Goal: Information Seeking & Learning: Learn about a topic

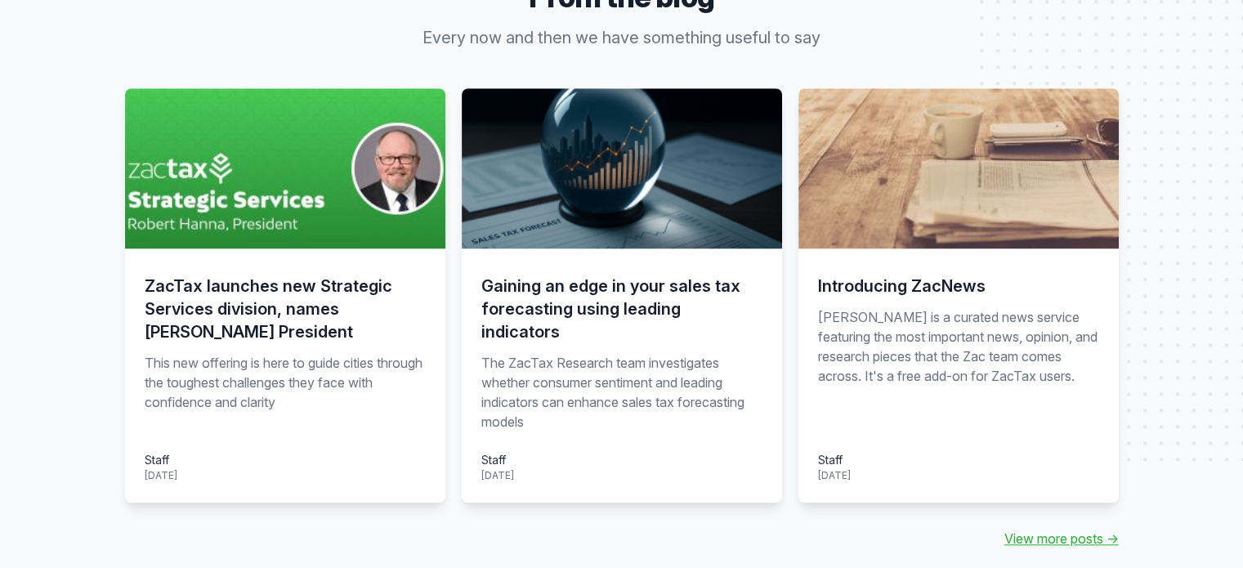
scroll to position [1553, 0]
click at [197, 350] on div "ZacTax launches new Strategic Services division, names Robert Hanna President T…" at bounding box center [285, 375] width 320 height 254
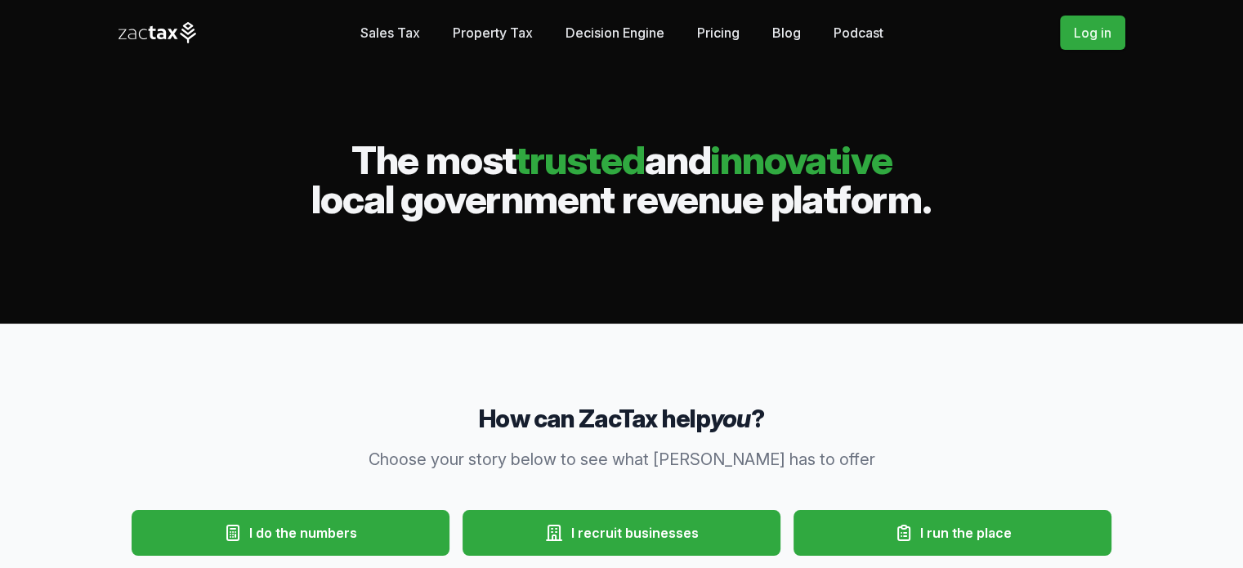
scroll to position [0, 0]
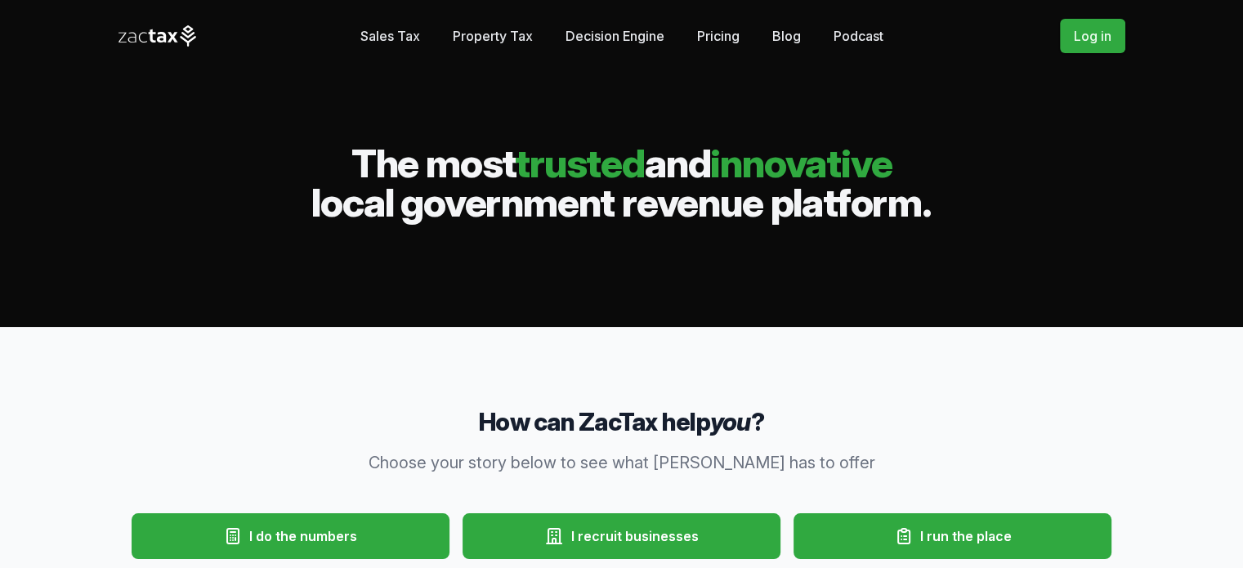
click at [157, 37] on icon at bounding box center [158, 35] width 78 height 21
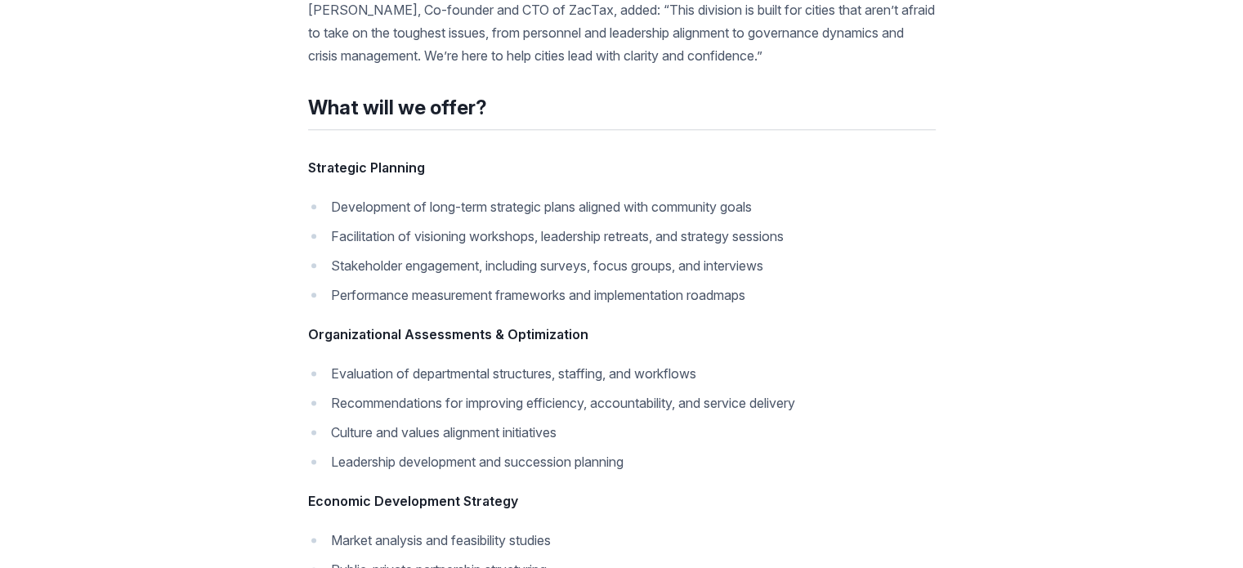
scroll to position [2043, 0]
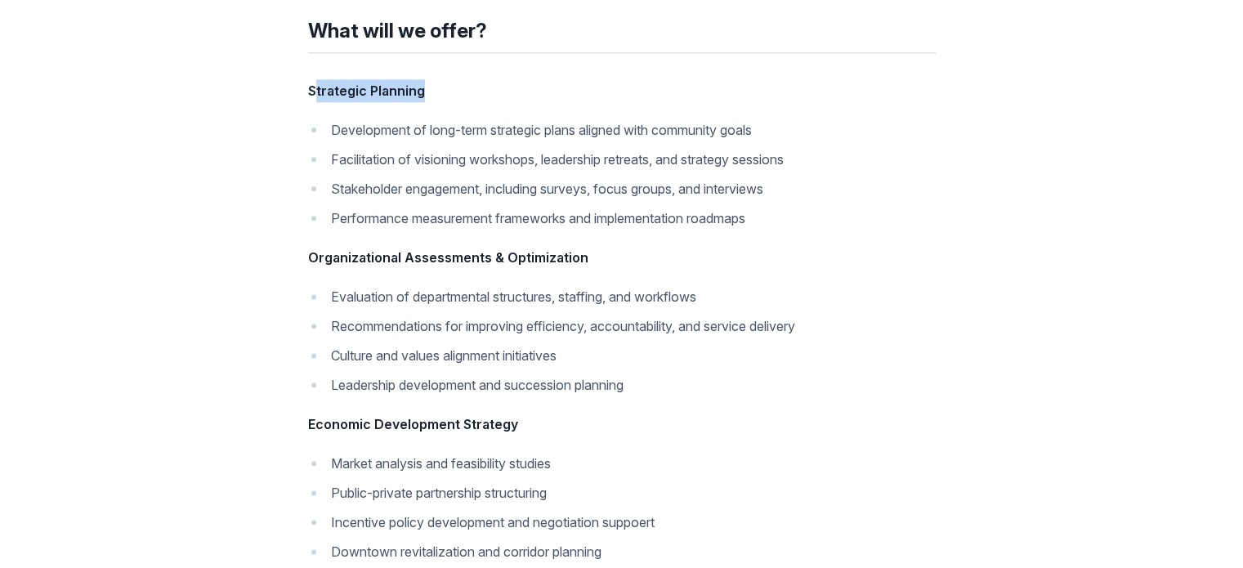
drag, startPoint x: 314, startPoint y: 69, endPoint x: 515, endPoint y: 56, distance: 201.5
click at [515, 79] on p "Strategic Planning" at bounding box center [622, 90] width 628 height 23
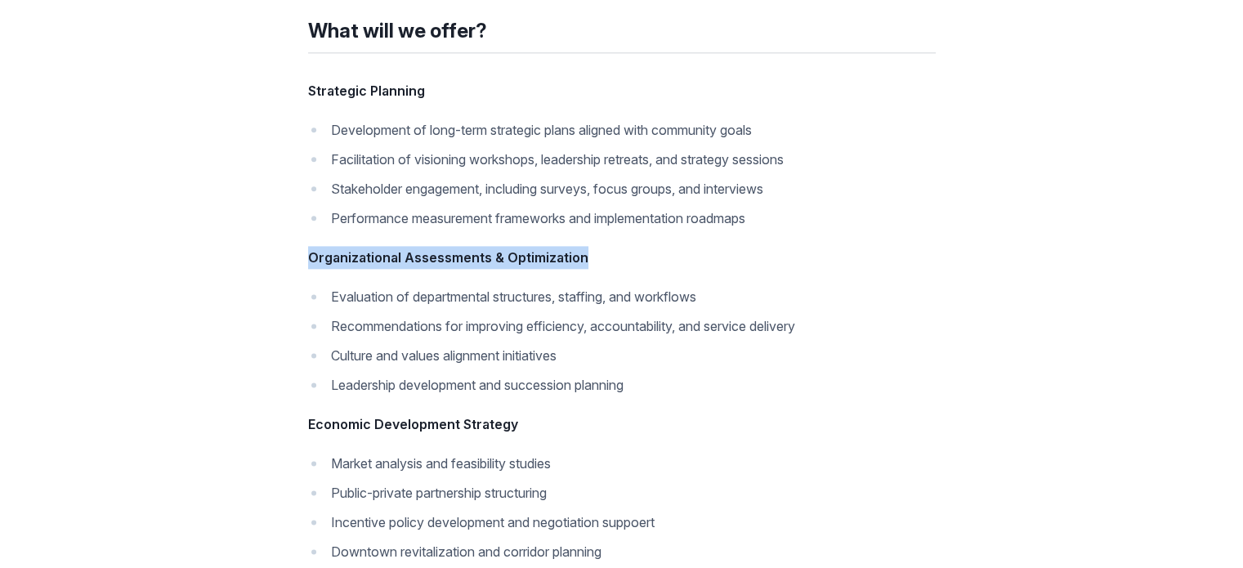
drag, startPoint x: 302, startPoint y: 234, endPoint x: 717, endPoint y: 226, distance: 414.4
click at [717, 226] on div "Posted on [DATE] Some people enter your professional orbit and change its traje…" at bounding box center [622, 193] width 994 height 2825
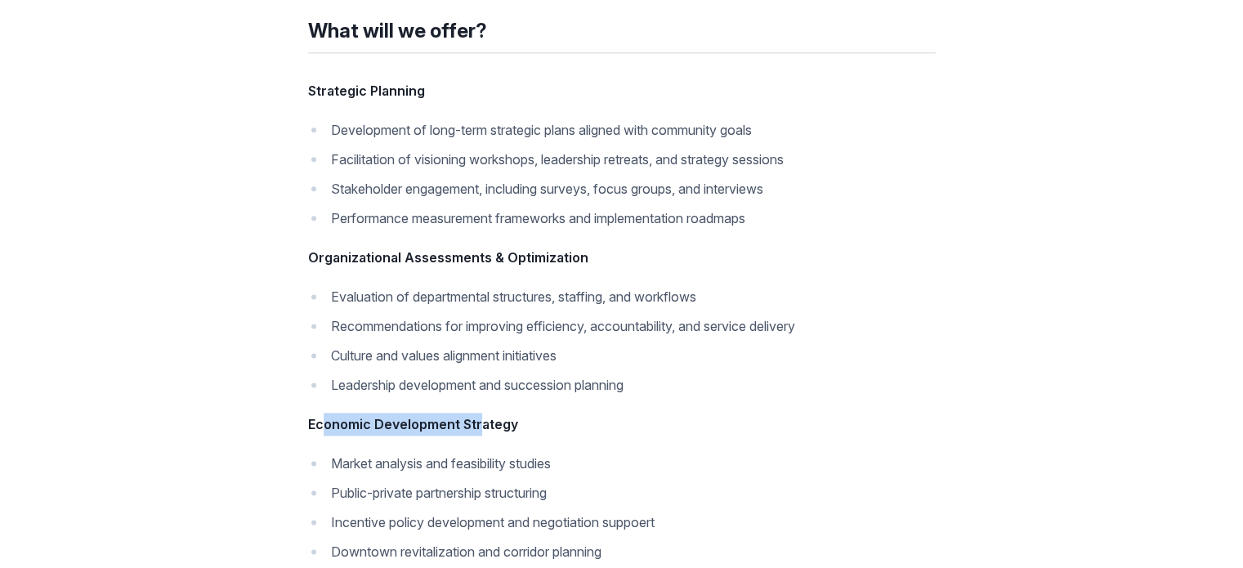
drag, startPoint x: 320, startPoint y: 400, endPoint x: 479, endPoint y: 397, distance: 159.4
click at [479, 416] on strong "Economic Development Strategy" at bounding box center [413, 424] width 210 height 16
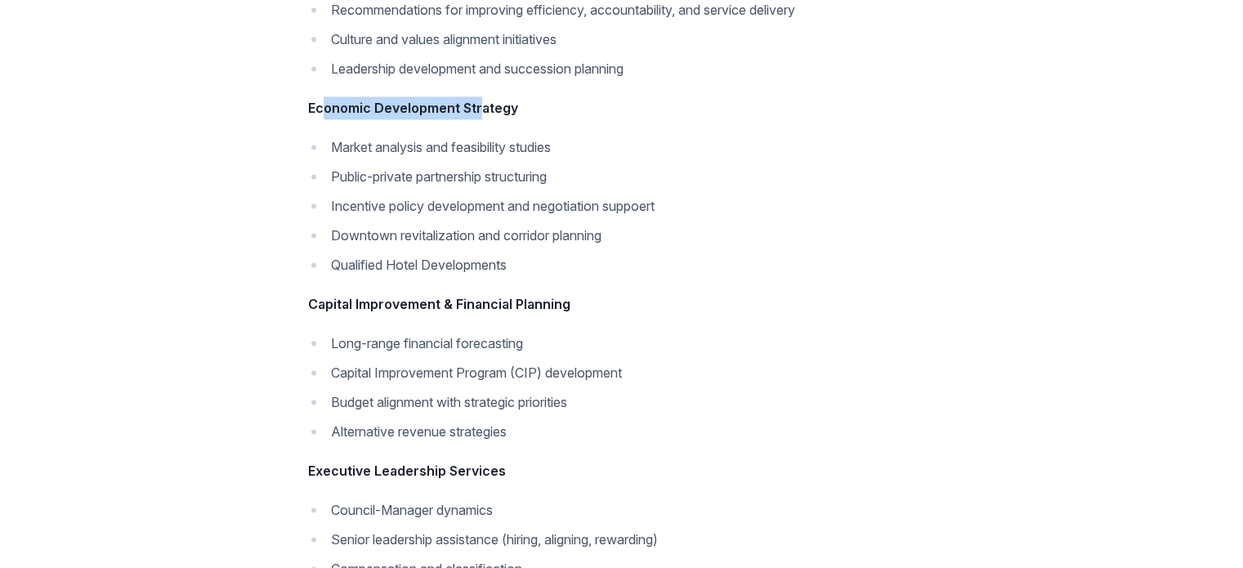
scroll to position [2370, 0]
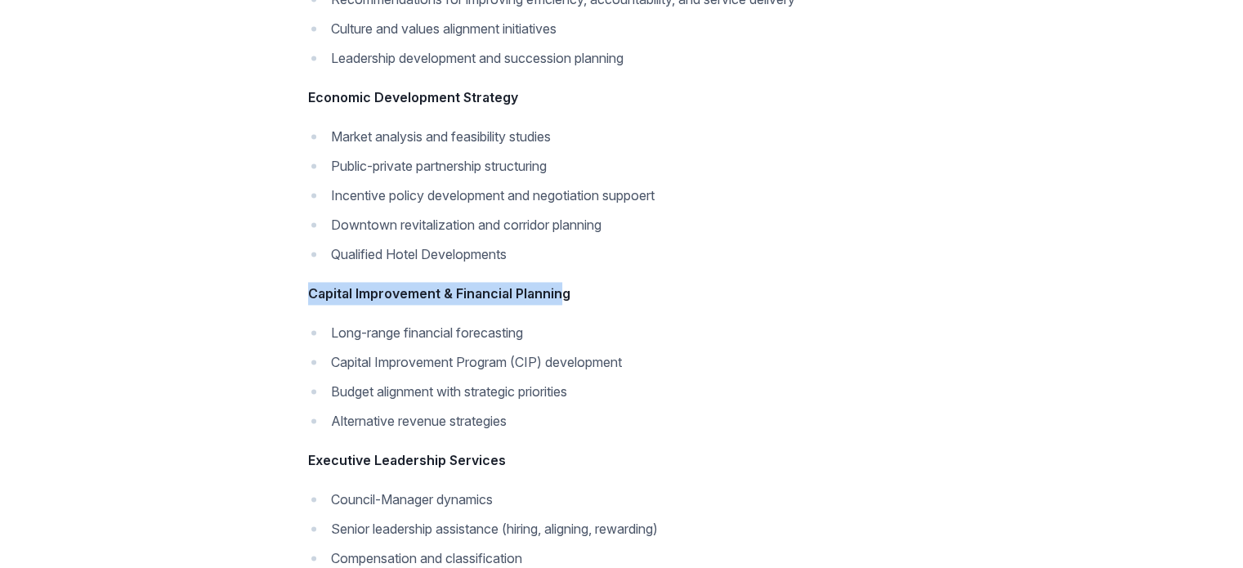
drag, startPoint x: 305, startPoint y: 272, endPoint x: 556, endPoint y: 266, distance: 251.0
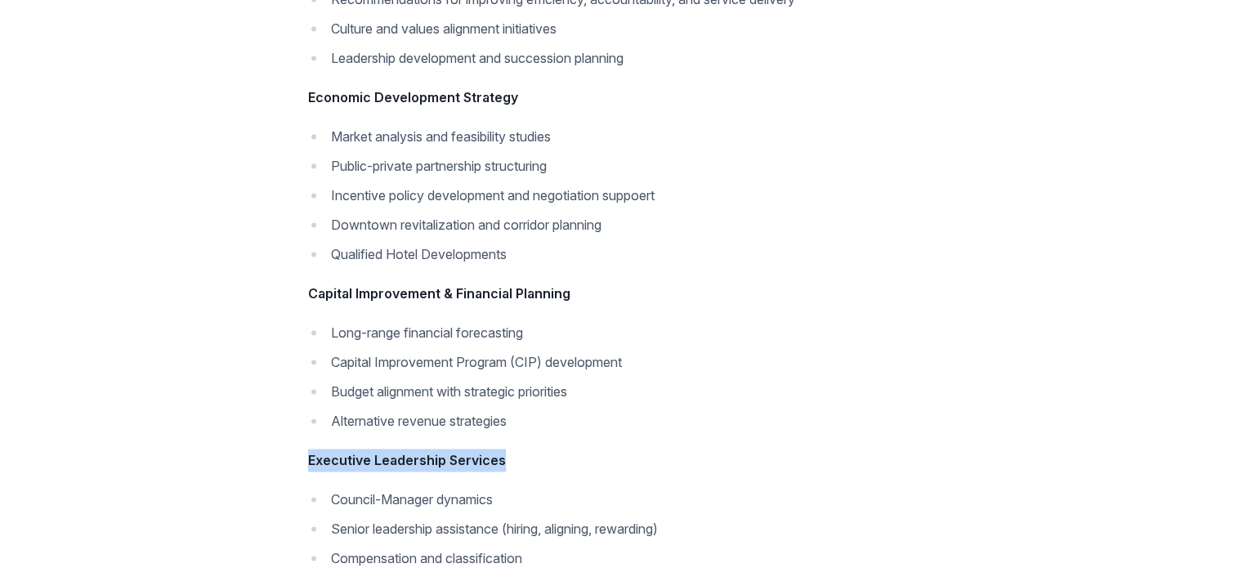
drag, startPoint x: 304, startPoint y: 442, endPoint x: 497, endPoint y: 434, distance: 193.1
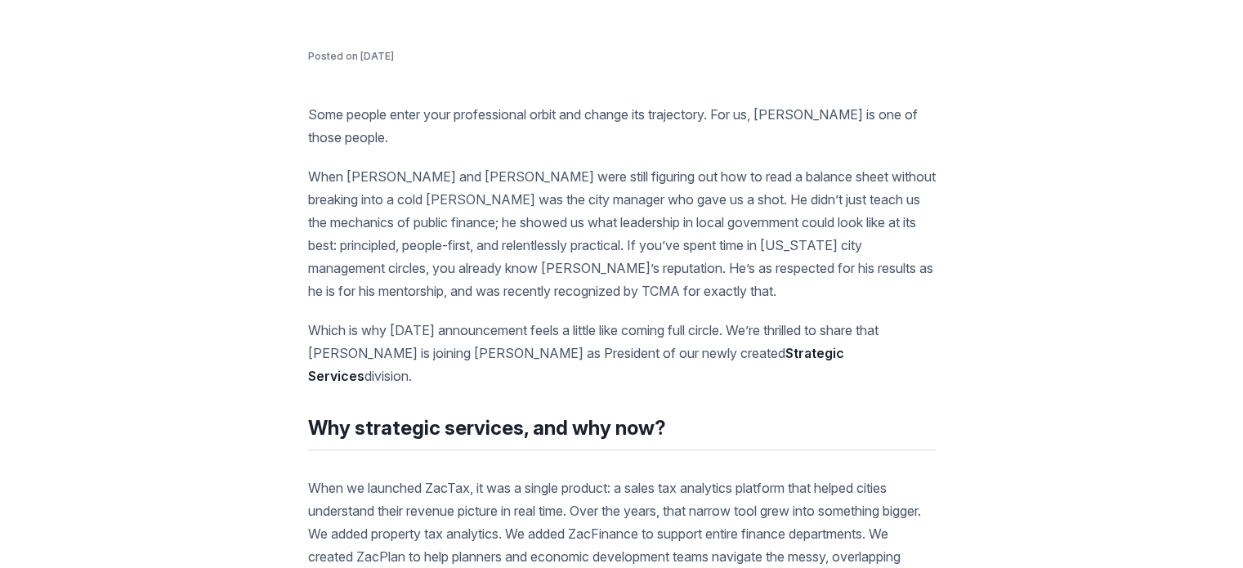
scroll to position [409, 0]
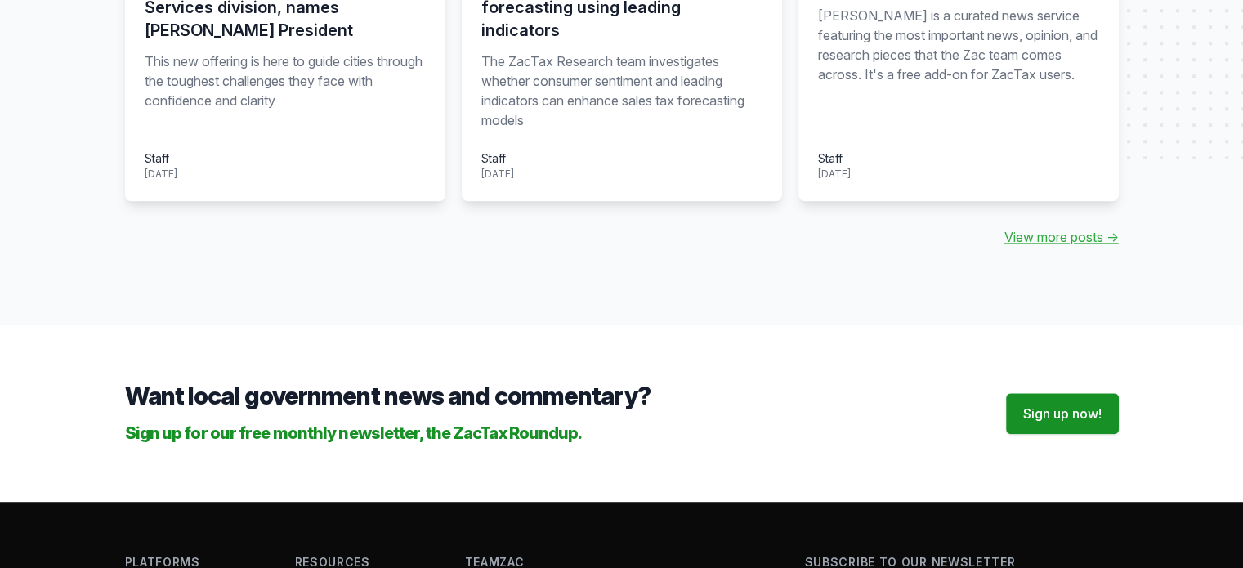
scroll to position [2043, 0]
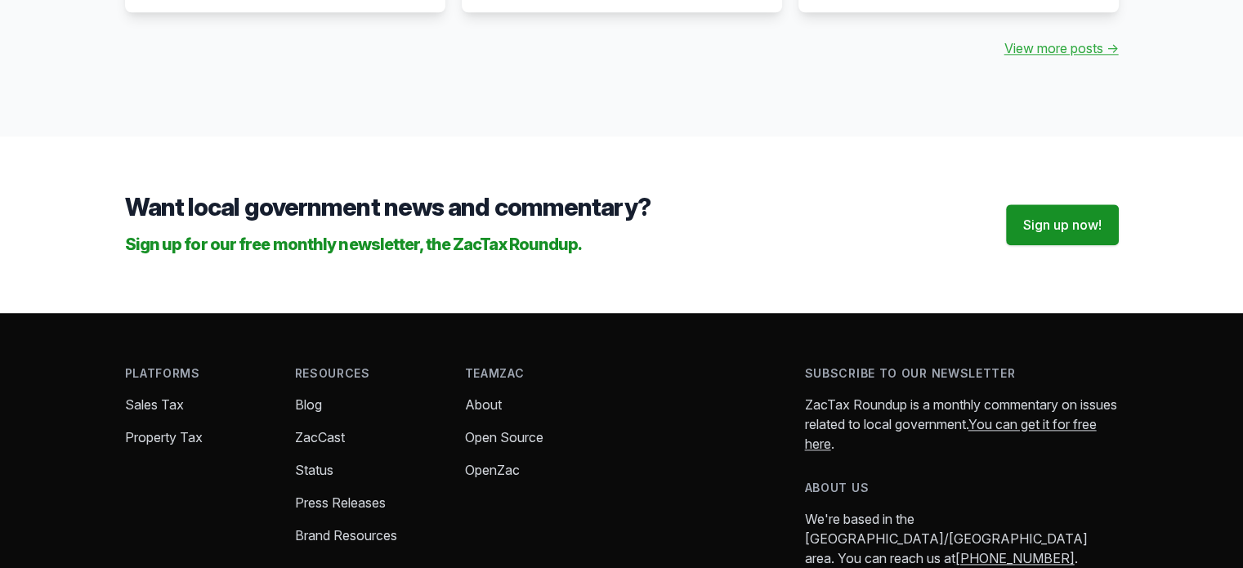
click at [300, 494] on link "Press Releases" at bounding box center [340, 502] width 91 height 16
click at [320, 494] on link "Press Releases" at bounding box center [340, 502] width 91 height 16
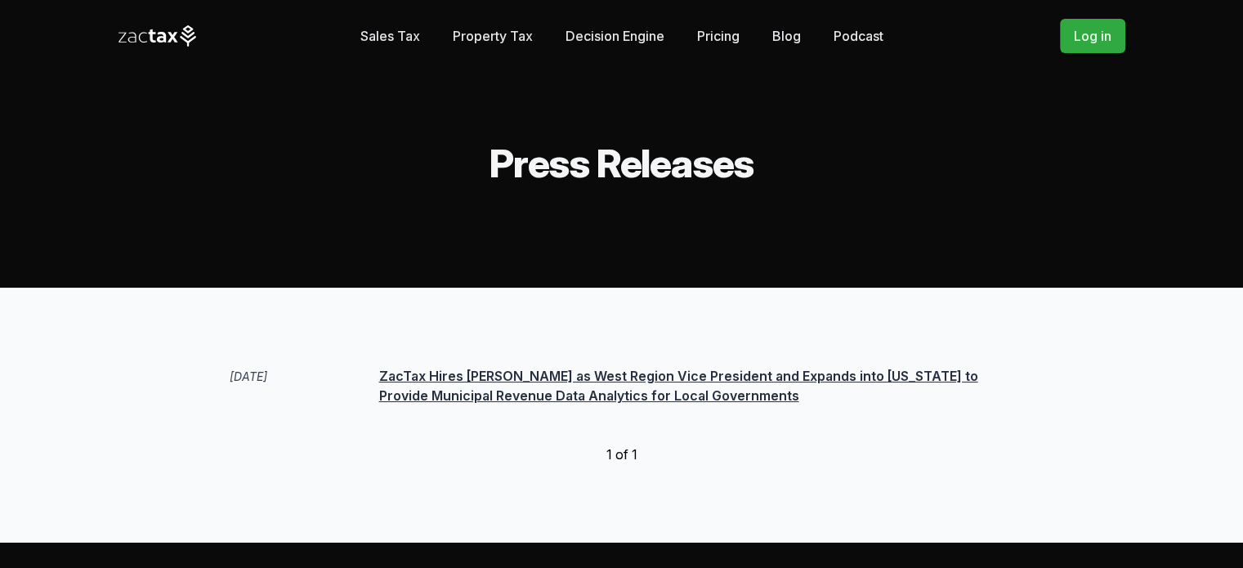
click at [508, 378] on link "ZacTax Hires Michael Coon as West Region Vice President and Expands into Califo…" at bounding box center [678, 386] width 599 height 36
click at [519, 391] on link "ZacTax Hires [PERSON_NAME] as West Region Vice President and Expands into [US_S…" at bounding box center [678, 386] width 599 height 36
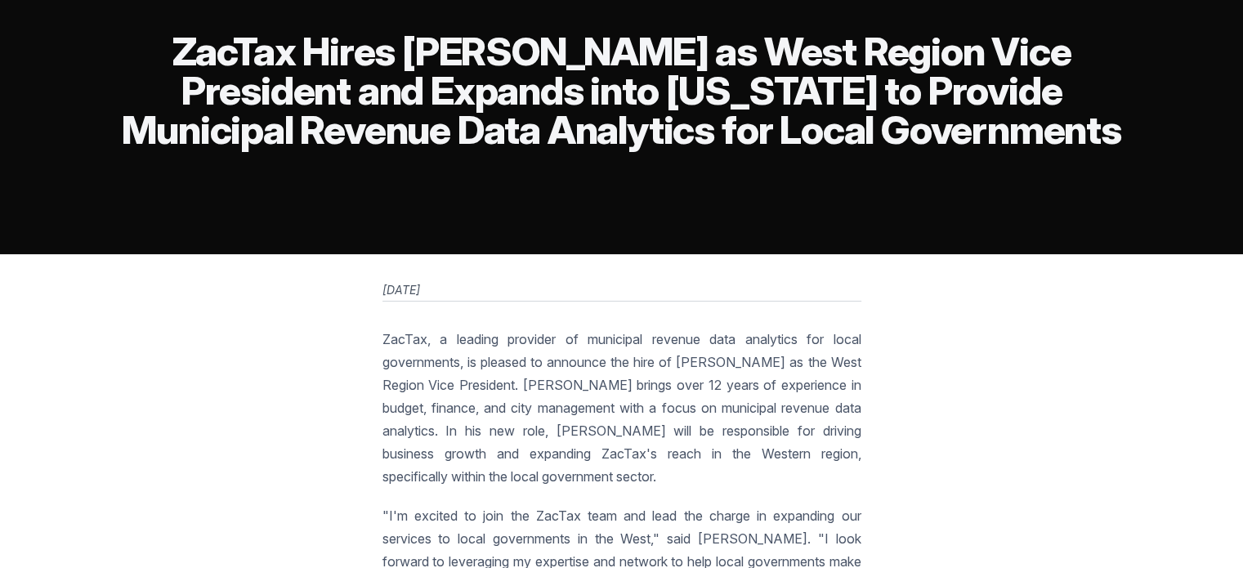
scroll to position [82, 0]
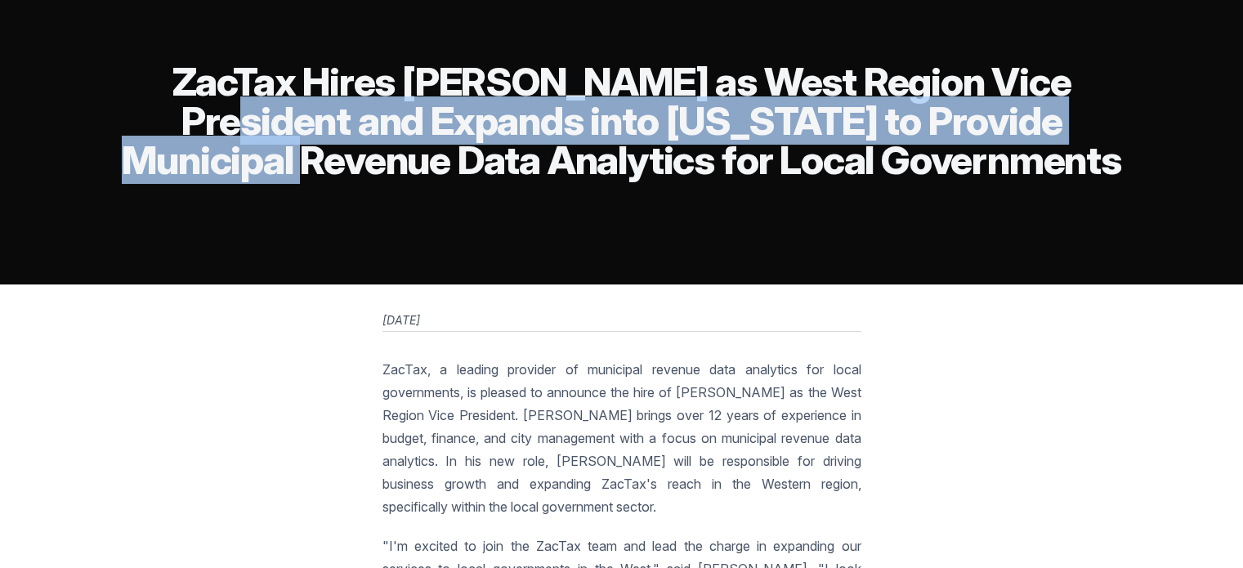
drag, startPoint x: 736, startPoint y: 84, endPoint x: 873, endPoint y: 130, distance: 144.7
click at [873, 130] on h2 "ZacTax Hires [PERSON_NAME] as West Region Vice President and Expands into [US_S…" at bounding box center [622, 121] width 1007 height 118
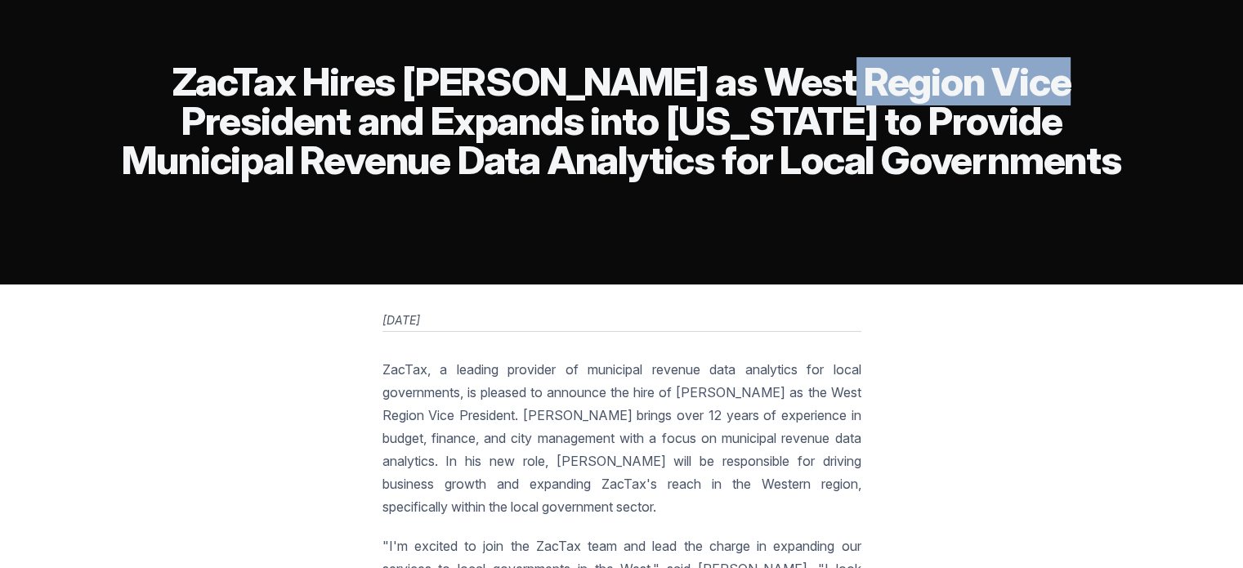
drag, startPoint x: 447, startPoint y: 80, endPoint x: 666, endPoint y: 91, distance: 219.3
click at [666, 91] on h2 "ZacTax Hires [PERSON_NAME] as West Region Vice President and Expands into [US_S…" at bounding box center [622, 121] width 1007 height 118
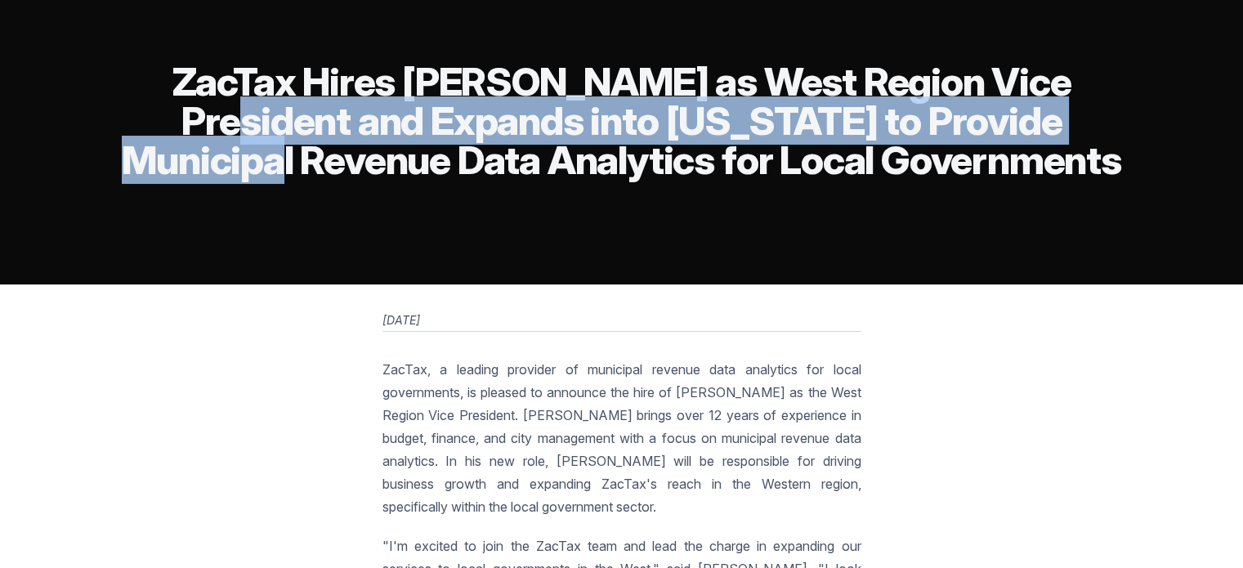
drag, startPoint x: 854, startPoint y: 132, endPoint x: 746, endPoint y: 76, distance: 121.4
click at [746, 76] on h2 "ZacTax Hires [PERSON_NAME] as West Region Vice President and Expands into [US_S…" at bounding box center [622, 121] width 1007 height 118
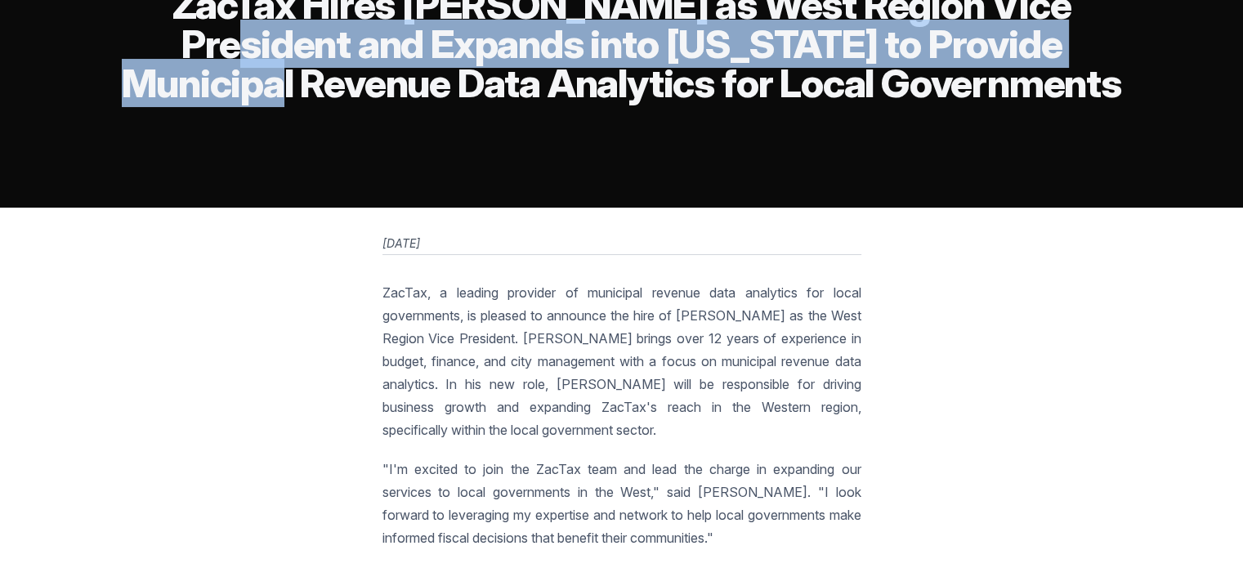
scroll to position [0, 0]
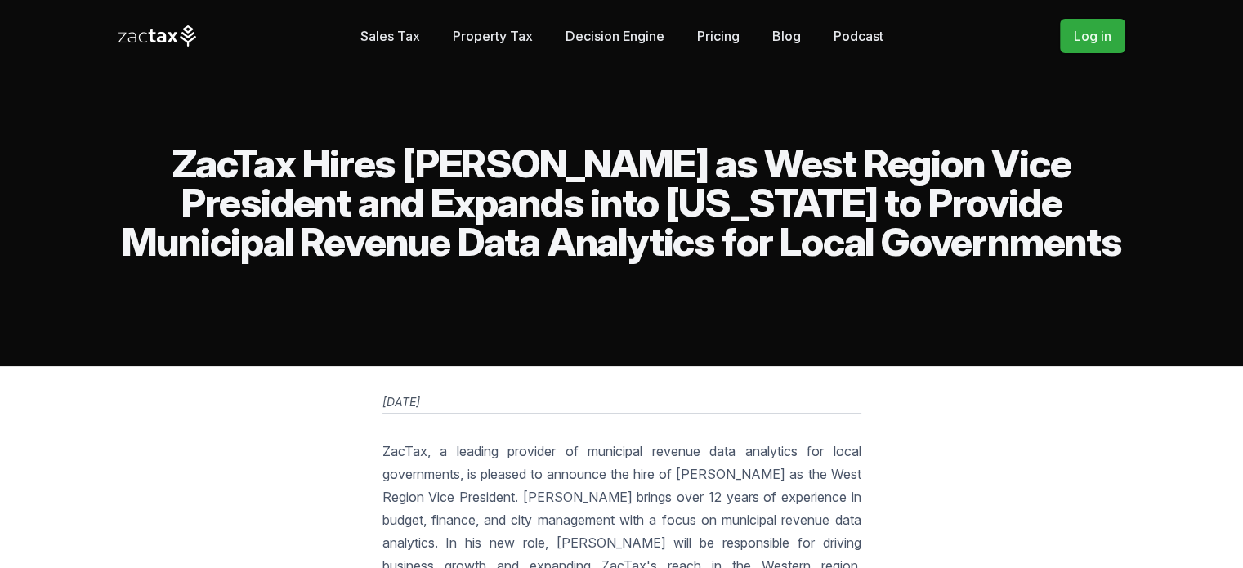
click at [906, 262] on h2 "ZacTax Hires [PERSON_NAME] as West Region Vice President and Expands into [US_S…" at bounding box center [622, 203] width 1007 height 118
drag, startPoint x: 752, startPoint y: 285, endPoint x: 447, endPoint y: 280, distance: 304.9
click at [447, 262] on h2 "ZacTax Hires [PERSON_NAME] as West Region Vice President and Expands into [US_S…" at bounding box center [622, 203] width 1007 height 118
click at [480, 262] on h2 "ZacTax Hires [PERSON_NAME] as West Region Vice President and Expands into [US_S…" at bounding box center [622, 203] width 1007 height 118
drag, startPoint x: 821, startPoint y: 286, endPoint x: 438, endPoint y: 266, distance: 383.9
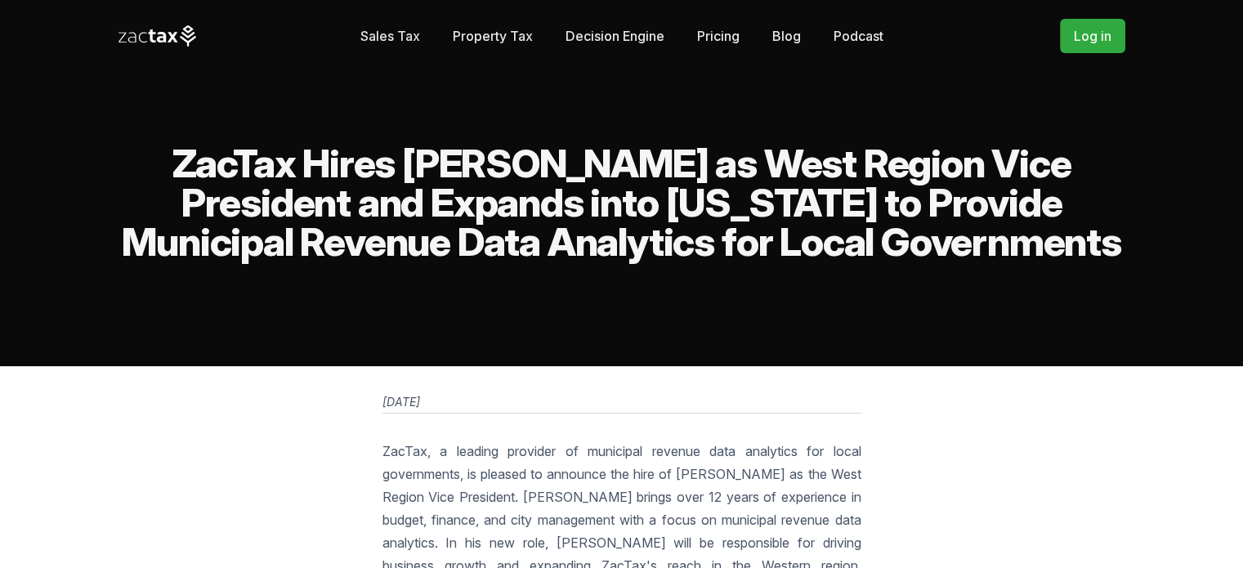
click at [438, 262] on h2 "ZacTax Hires [PERSON_NAME] as West Region Vice President and Expands into [US_S…" at bounding box center [622, 203] width 1007 height 118
click at [512, 42] on link "Property Tax" at bounding box center [493, 36] width 80 height 33
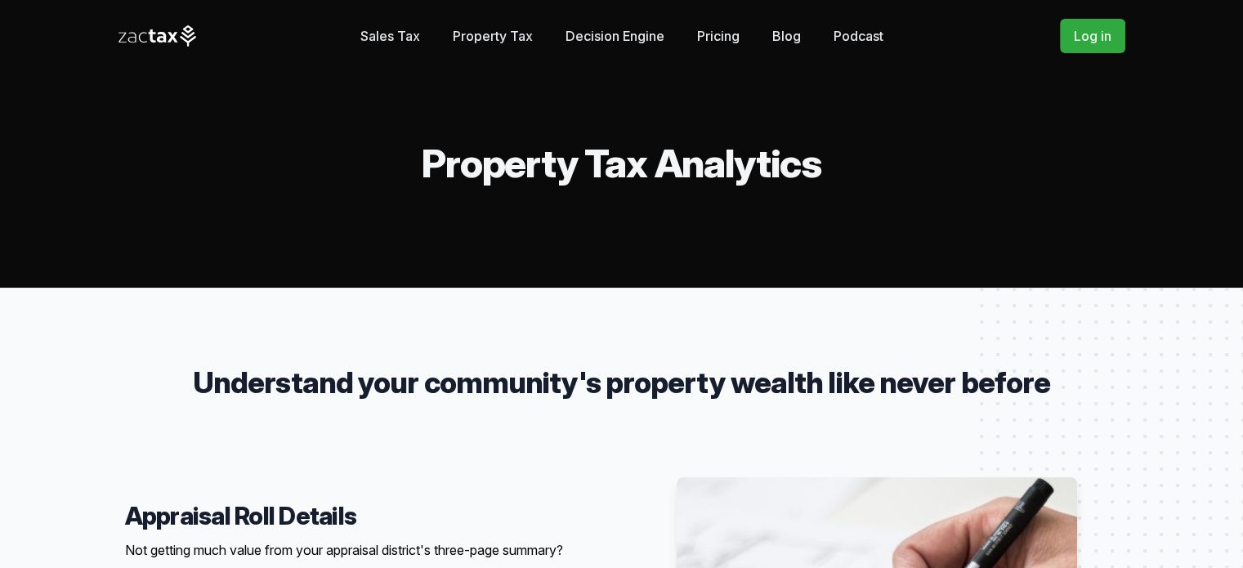
click at [608, 32] on link "Decision Engine" at bounding box center [615, 36] width 99 height 33
